Goal: Find specific page/section: Find specific page/section

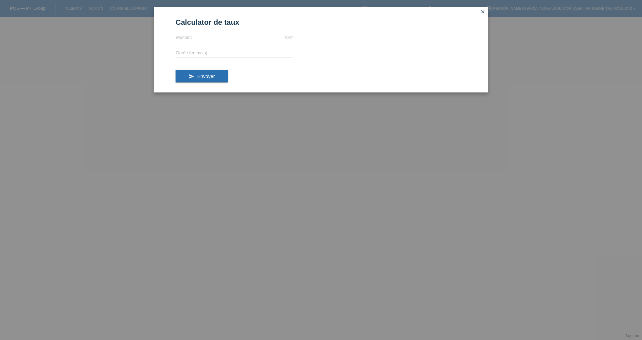
click at [482, 10] on icon "close" at bounding box center [482, 11] width 5 height 5
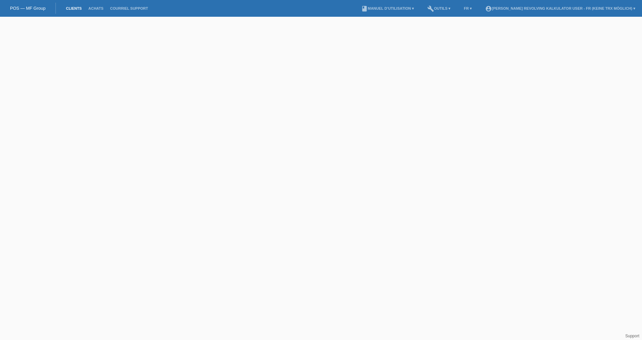
click at [77, 7] on link "Clients" at bounding box center [74, 8] width 22 height 4
click at [294, 30] on input "text" at bounding box center [320, 30] width 167 height 16
type input "b"
click at [278, 32] on input "aliu" at bounding box center [320, 30] width 167 height 16
type input "a"
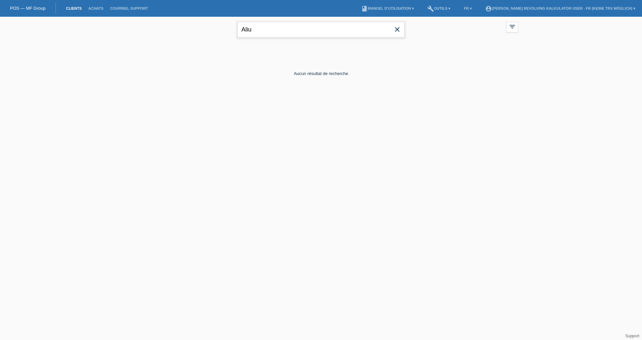
click at [266, 36] on input "Aliu" at bounding box center [320, 30] width 167 height 16
type input "A"
click at [103, 8] on link "Achats" at bounding box center [96, 8] width 22 height 4
click at [22, 10] on link "POS — MF Group" at bounding box center [27, 8] width 35 height 5
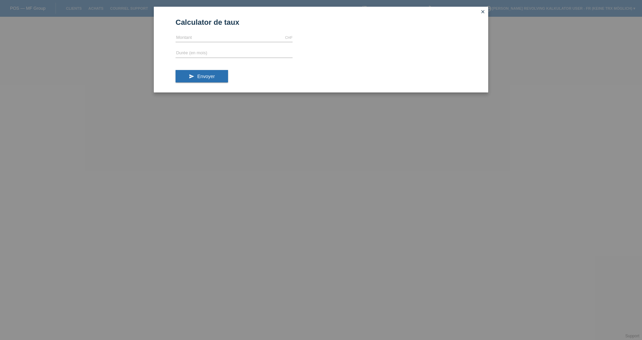
click at [485, 10] on icon "close" at bounding box center [482, 11] width 5 height 5
